Goal: Task Accomplishment & Management: Manage account settings

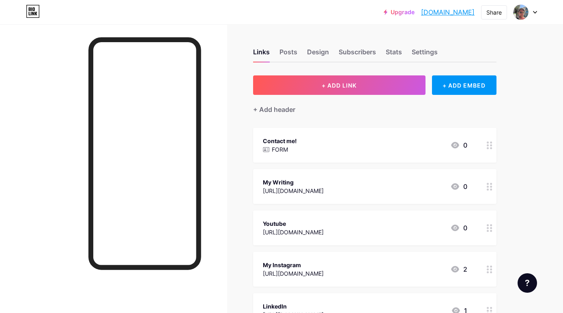
click at [433, 14] on div at bounding box center [526, 12] width 24 height 15
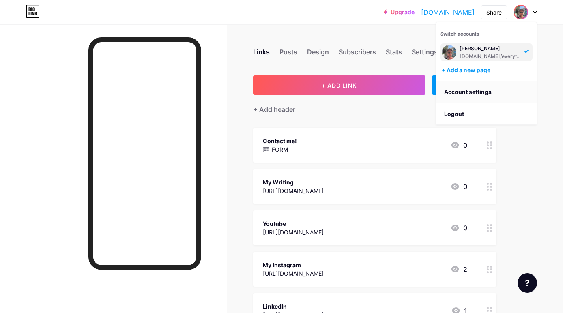
click at [433, 89] on link "Account settings" at bounding box center [486, 92] width 101 height 22
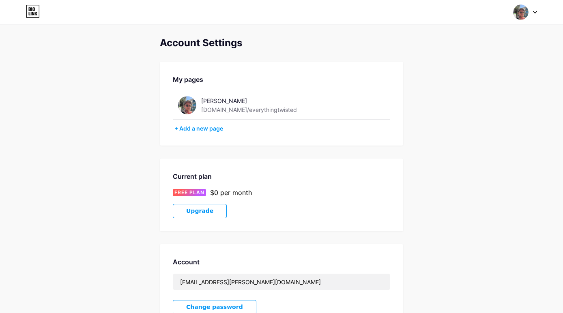
click at [228, 114] on div "[PERSON_NAME] [DOMAIN_NAME]/everythingtwisted" at bounding box center [281, 105] width 217 height 29
click at [229, 108] on div "[DOMAIN_NAME]/everythingtwisted" at bounding box center [249, 109] width 96 height 9
click at [196, 104] on div "[PERSON_NAME] [DOMAIN_NAME]/everythingtwisted" at bounding box center [247, 105] width 138 height 18
click at [187, 105] on img at bounding box center [187, 105] width 18 height 18
click at [186, 103] on img at bounding box center [187, 105] width 18 height 18
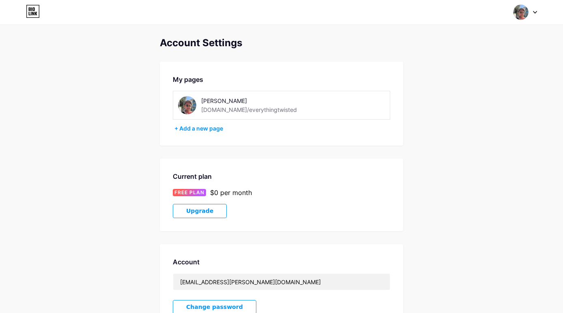
click at [39, 14] on icon at bounding box center [33, 11] width 13 height 13
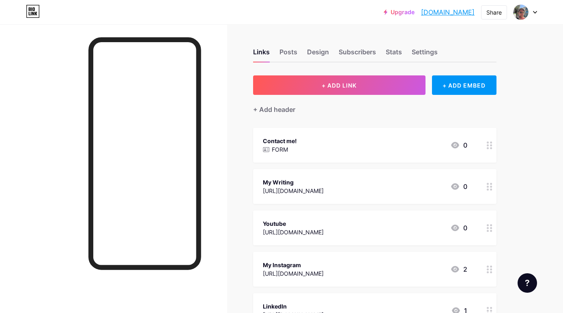
click at [433, 15] on span at bounding box center [520, 11] width 15 height 15
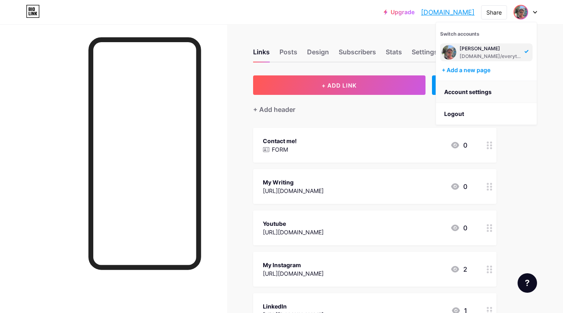
click at [433, 93] on link "Account settings" at bounding box center [486, 92] width 101 height 22
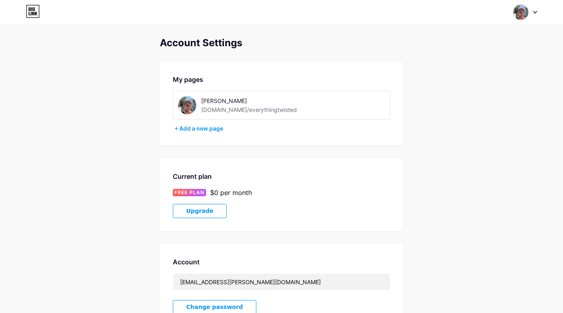
scroll to position [-2, 0]
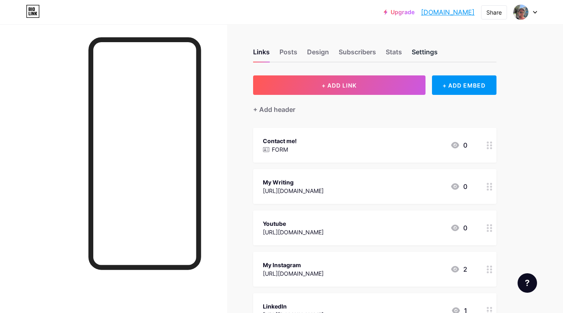
click at [419, 52] on div "Settings" at bounding box center [425, 54] width 26 height 15
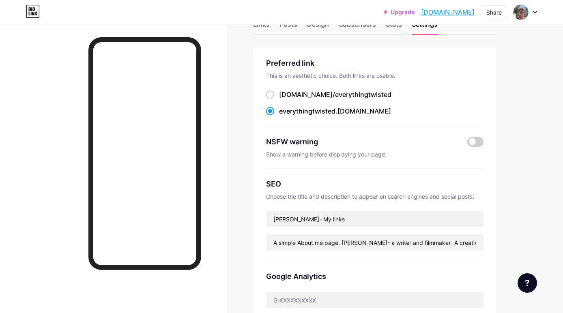
scroll to position [29, 0]
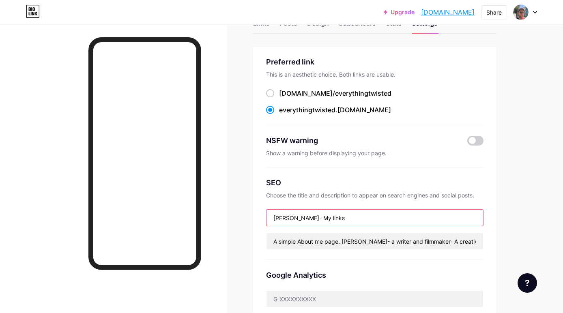
drag, startPoint x: 313, startPoint y: 216, endPoint x: 273, endPoint y: 210, distance: 40.7
click at [273, 210] on input "[PERSON_NAME]- My links" at bounding box center [375, 218] width 217 height 16
click at [331, 217] on input "EverythingTwisted - My links" at bounding box center [375, 218] width 217 height 16
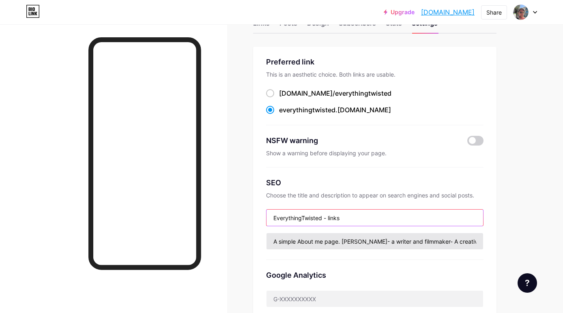
type input "EverythingTwisted - links"
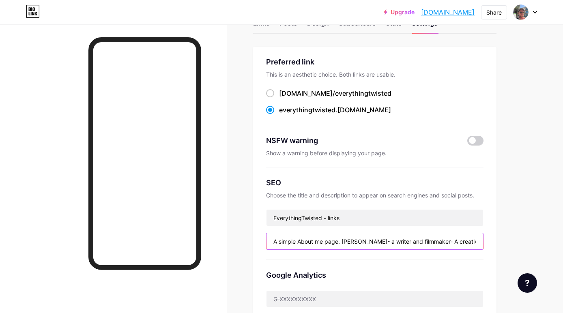
drag, startPoint x: 340, startPoint y: 241, endPoint x: 241, endPoint y: 237, distance: 98.2
click at [241, 237] on div "Links Posts Design Subscribers Stats Settings Preferred link This is an aesthet…" at bounding box center [265, 319] width 531 height 646
drag, startPoint x: 423, startPoint y: 242, endPoint x: 553, endPoint y: 252, distance: 130.2
click at [433, 242] on div "Upgrade everythingtwist... [DOMAIN_NAME] Share Switch accounts [PERSON_NAME] [D…" at bounding box center [281, 306] width 563 height 671
click at [331, 242] on input "All my links. [PERSON_NAME]- a writer and filmmaker- A creative based in [GEOGR…" at bounding box center [375, 241] width 217 height 16
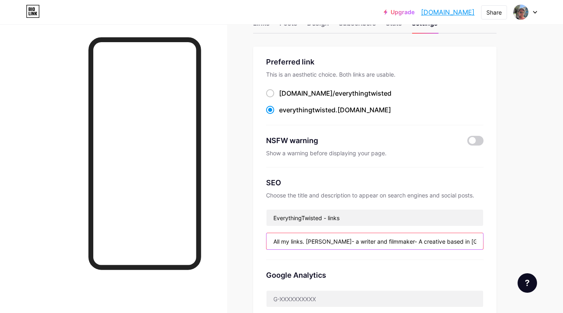
drag, startPoint x: 331, startPoint y: 243, endPoint x: 234, endPoint y: 234, distance: 97.7
click at [234, 234] on div "Links Posts Design Subscribers Stats Settings Preferred link This is an aesthet…" at bounding box center [265, 319] width 531 height 646
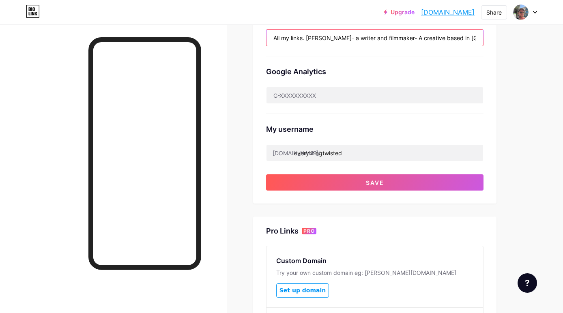
scroll to position [233, 0]
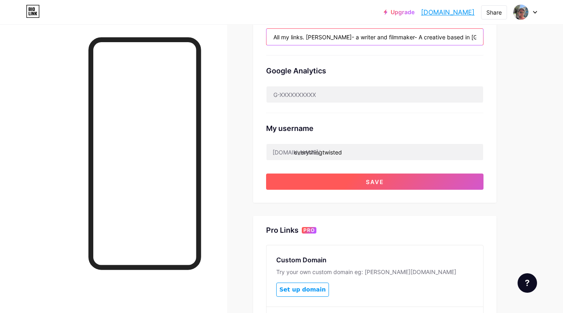
type input "All my links. [PERSON_NAME]- a writer and filmmaker- A creative based in [GEOGR…"
click at [364, 183] on button "Save" at bounding box center [374, 182] width 217 height 16
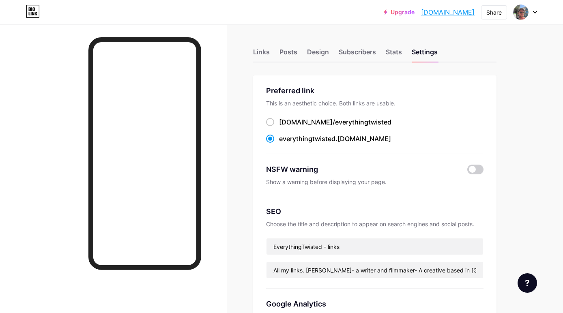
scroll to position [0, 0]
drag, startPoint x: 364, startPoint y: 139, endPoint x: 271, endPoint y: 134, distance: 93.0
click at [271, 134] on div "everythingtwisted .[DOMAIN_NAME]" at bounding box center [374, 139] width 217 height 10
copy label "everythingtwisted .[DOMAIN_NAME]"
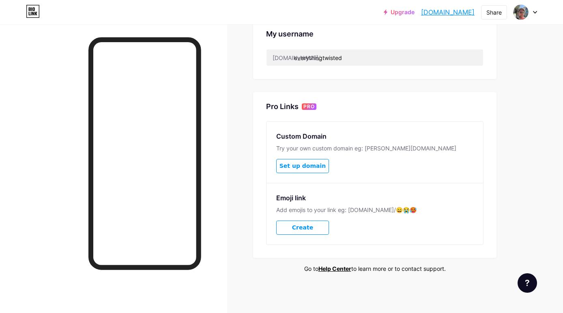
scroll to position [327, 0]
click at [306, 229] on span "Create" at bounding box center [302, 228] width 21 height 7
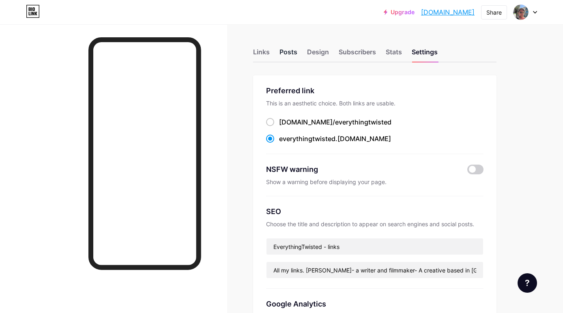
click at [293, 55] on div "Posts" at bounding box center [288, 54] width 18 height 15
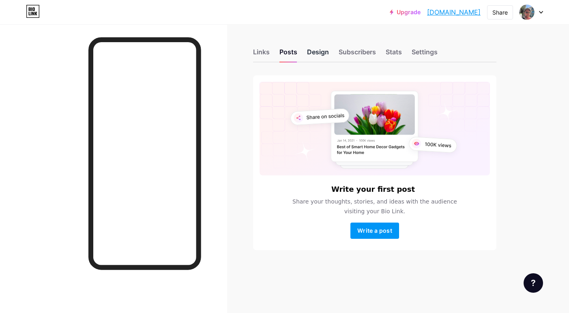
click at [311, 54] on div "Design" at bounding box center [318, 54] width 22 height 15
click at [393, 53] on div "Stats" at bounding box center [394, 54] width 16 height 15
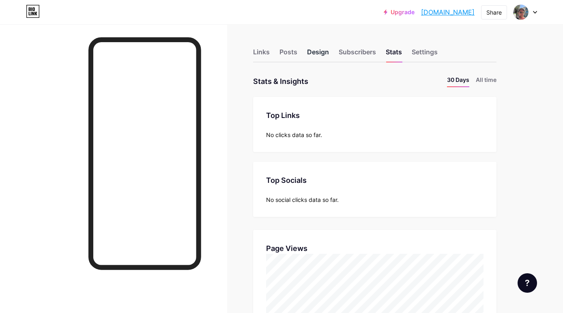
click at [314, 52] on div "Design" at bounding box center [318, 54] width 22 height 15
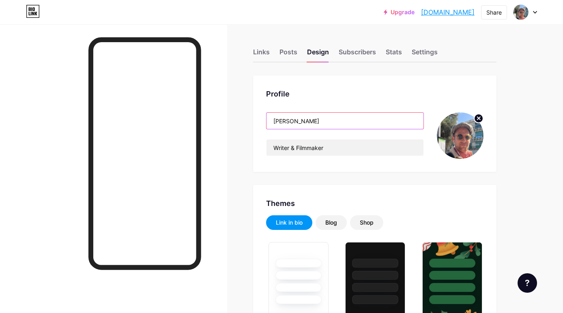
click at [329, 125] on input "[PERSON_NAME]" at bounding box center [345, 121] width 157 height 16
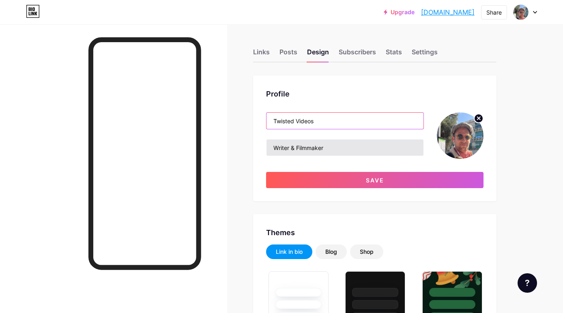
type input "Twisted Videos"
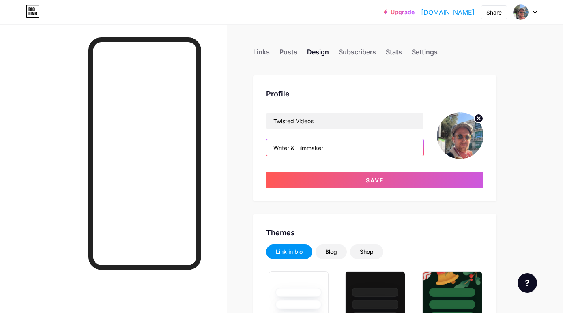
click at [339, 148] on input "Writer & Filmmaker" at bounding box center [345, 148] width 157 height 16
type input "W"
type input "Short Videos - Funky Storytelling"
click at [433, 120] on circle at bounding box center [478, 118] width 9 height 9
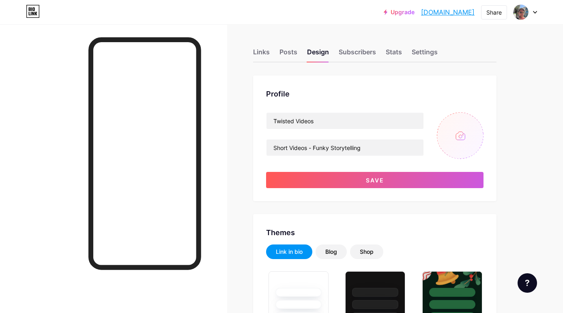
click at [433, 142] on input "file" at bounding box center [460, 135] width 47 height 47
type input "C:\fakepath\Twisted Videos cover.jpg"
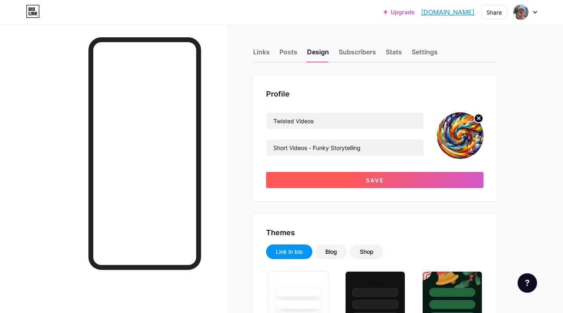
click at [324, 183] on button "Save" at bounding box center [374, 180] width 217 height 16
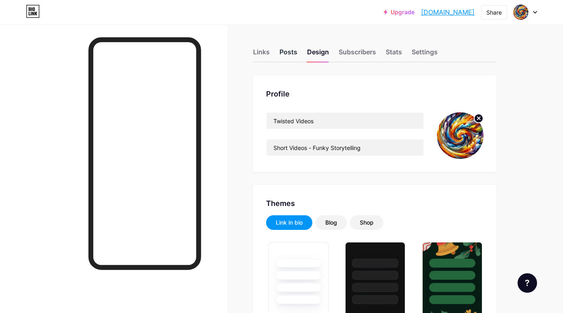
click at [290, 50] on div "Posts" at bounding box center [288, 54] width 18 height 15
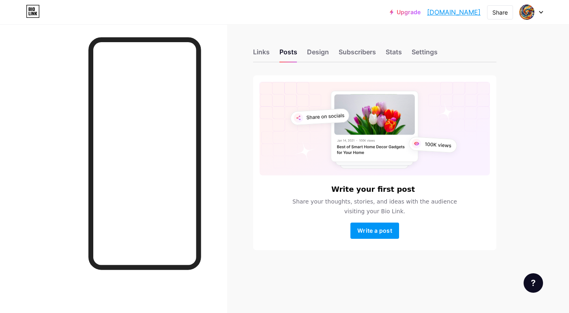
click at [273, 53] on div "Links Posts Design Subscribers Stats Settings" at bounding box center [374, 48] width 243 height 28
click at [258, 52] on div "Links" at bounding box center [261, 54] width 17 height 15
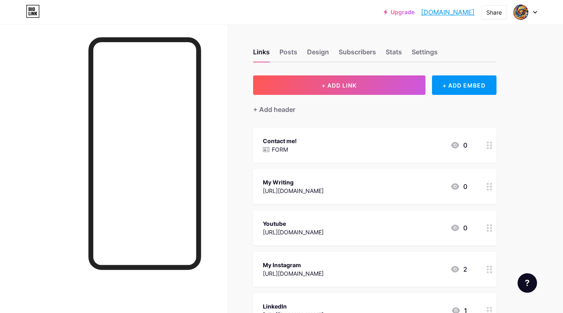
scroll to position [25, 0]
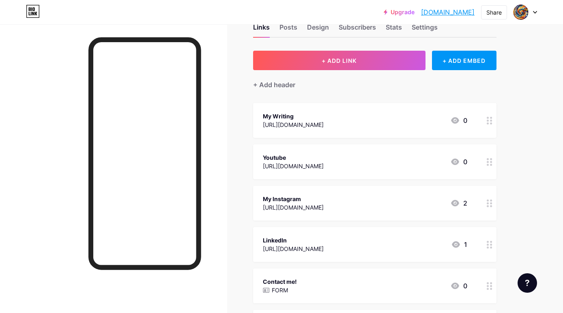
click at [433, 122] on icon at bounding box center [490, 121] width 6 height 8
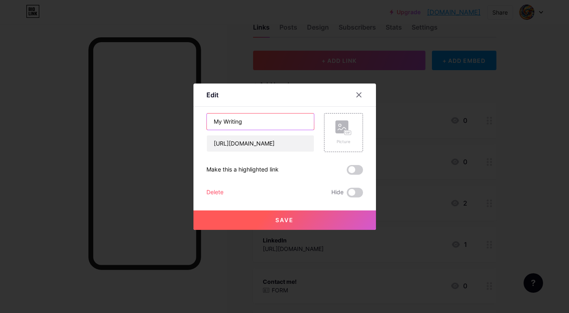
click at [256, 123] on input "My Writing" at bounding box center [260, 122] width 107 height 16
type input "My Writing- Substack"
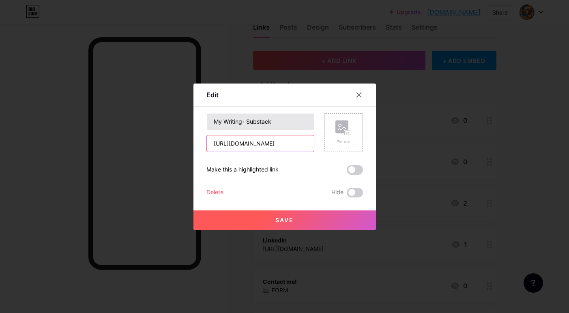
click at [261, 143] on input "[URL][DOMAIN_NAME]" at bounding box center [260, 143] width 107 height 16
click at [269, 144] on input "[URL][DOMAIN_NAME]" at bounding box center [260, 143] width 107 height 16
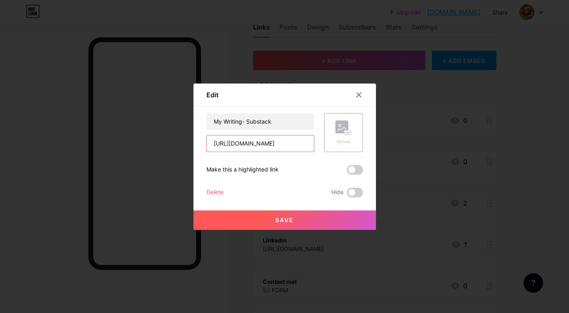
paste input "[DOMAIN_NAME][URL]"
type input "[URL][DOMAIN_NAME]"
click at [306, 219] on button "Save" at bounding box center [284, 220] width 183 height 19
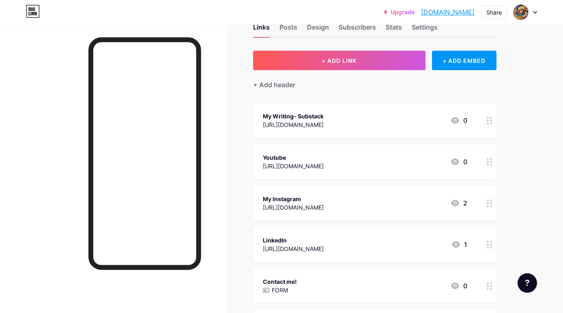
click at [433, 204] on icon at bounding box center [490, 204] width 6 height 8
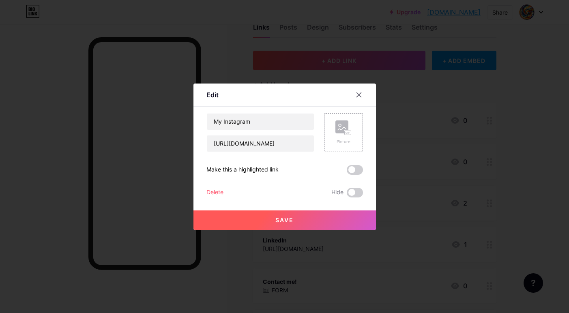
click at [212, 189] on div "Delete" at bounding box center [214, 193] width 17 height 10
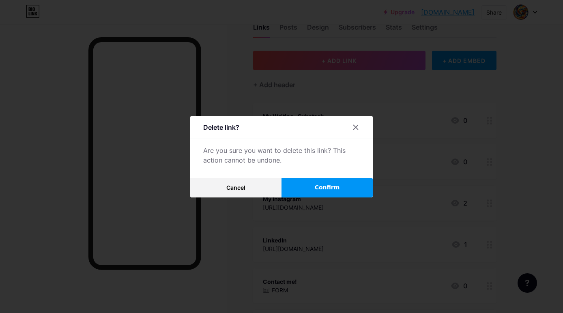
click at [325, 186] on span "Confirm" at bounding box center [327, 187] width 25 height 9
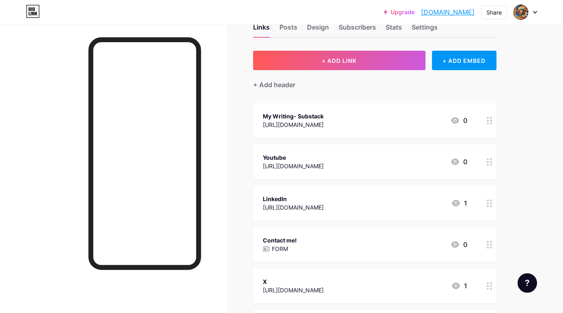
click at [433, 203] on icon at bounding box center [490, 204] width 6 height 8
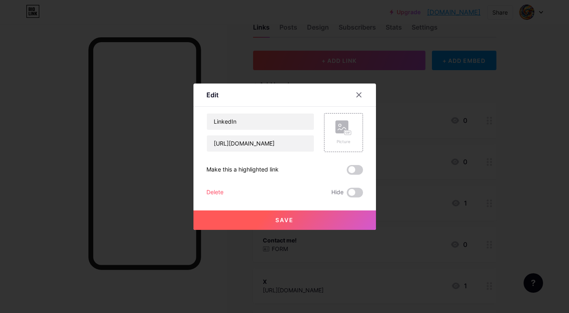
click at [217, 192] on div "Delete" at bounding box center [214, 193] width 17 height 10
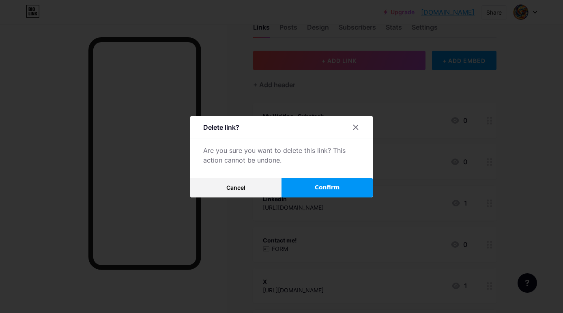
click at [346, 187] on button "Confirm" at bounding box center [327, 187] width 91 height 19
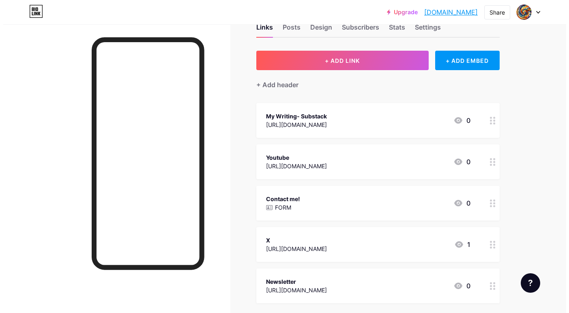
scroll to position [28, 0]
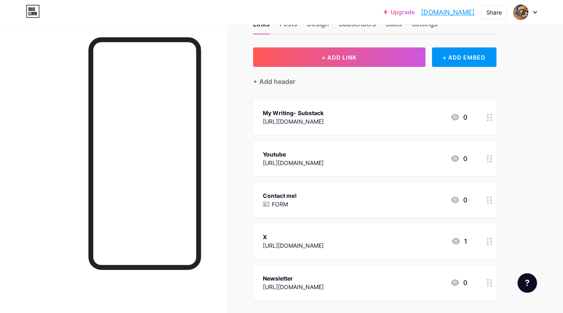
click at [433, 201] on icon at bounding box center [490, 200] width 6 height 8
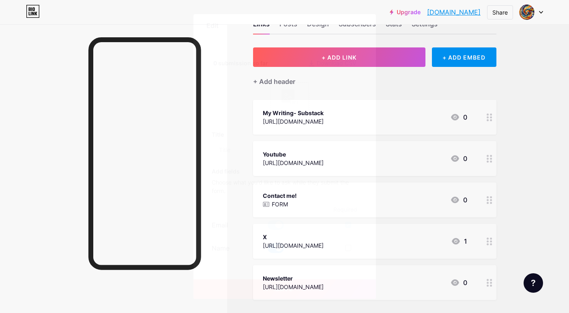
type input "Contact me!"
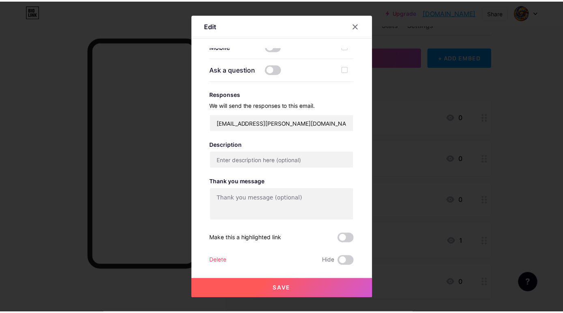
scroll to position [248, 0]
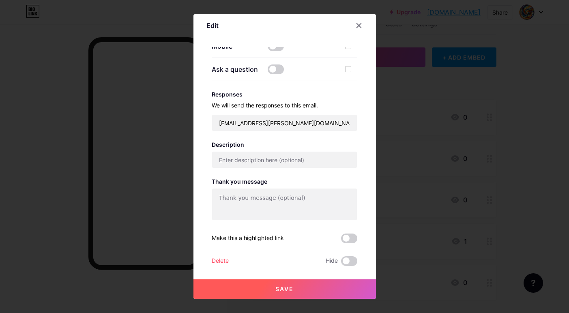
click at [218, 242] on div "Delete" at bounding box center [220, 261] width 17 height 10
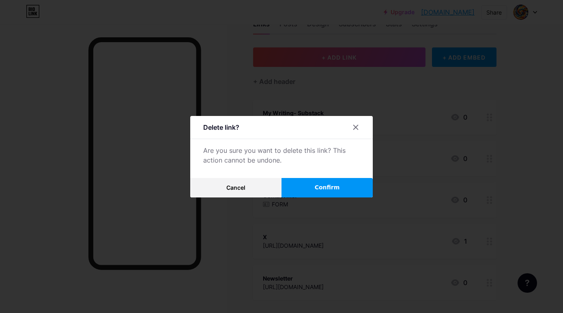
click at [305, 189] on button "Confirm" at bounding box center [327, 187] width 91 height 19
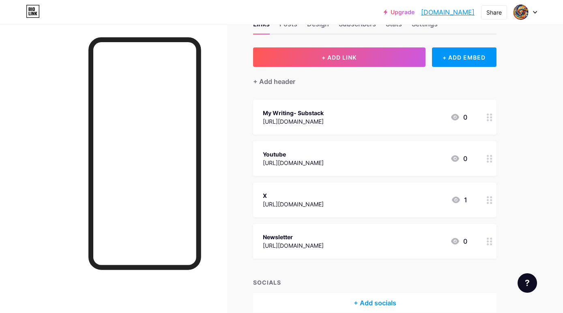
click at [433, 241] on circle at bounding box center [491, 242] width 2 height 2
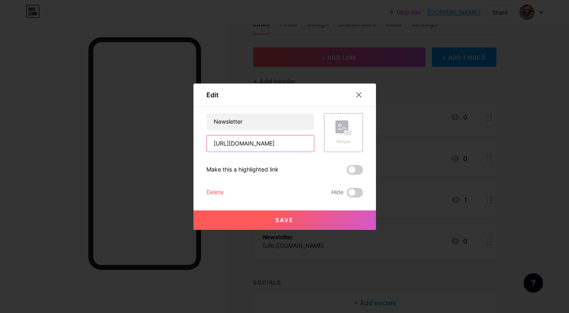
click at [267, 145] on input "[URL][DOMAIN_NAME]" at bounding box center [260, 143] width 107 height 16
paste input "net"
type input "[URL][DOMAIN_NAME]"
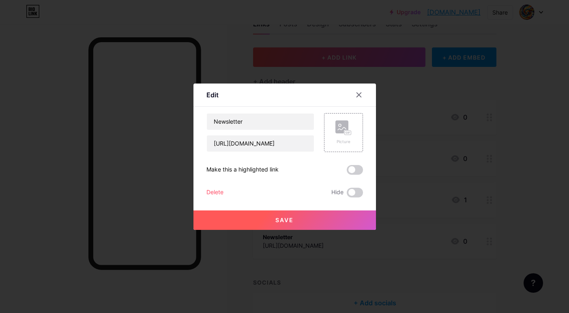
click at [290, 222] on span "Save" at bounding box center [284, 220] width 18 height 7
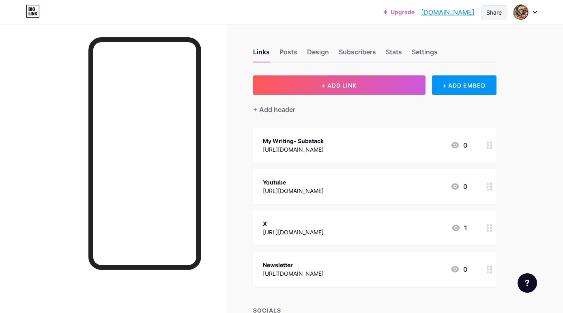
scroll to position [0, 0]
click at [433, 12] on link "[DOMAIN_NAME]" at bounding box center [448, 12] width 54 height 10
